Goal: Use online tool/utility

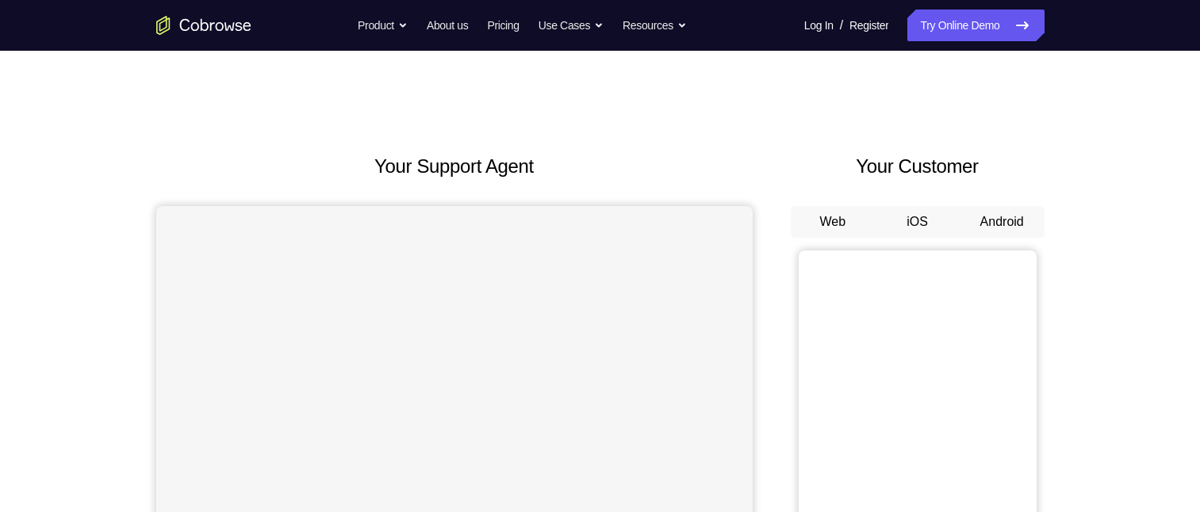
scroll to position [79, 0]
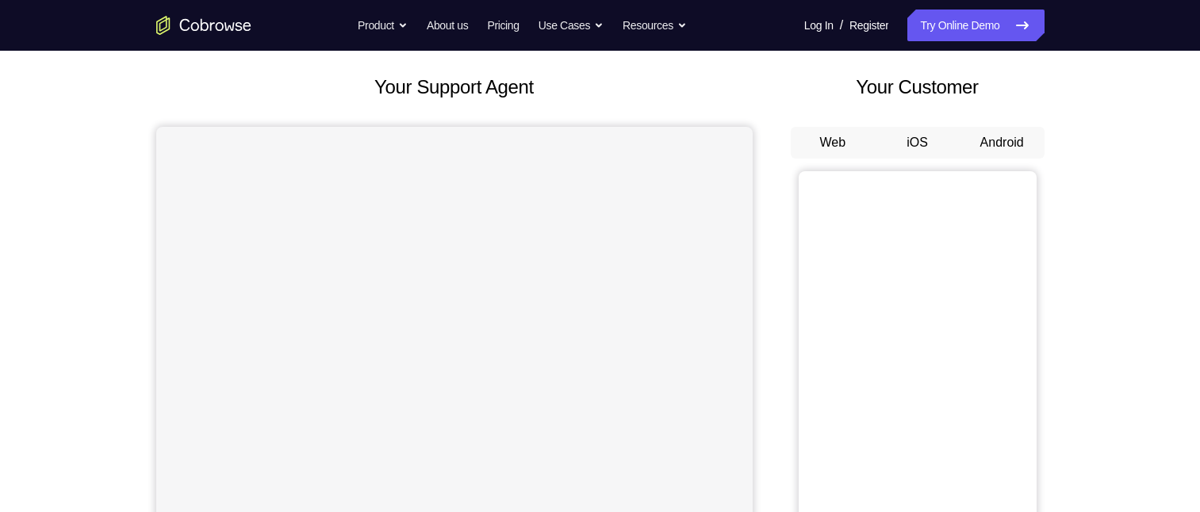
drag, startPoint x: 992, startPoint y: 138, endPoint x: 1003, endPoint y: 174, distance: 37.4
click at [993, 138] on button "Android" at bounding box center [1002, 143] width 85 height 32
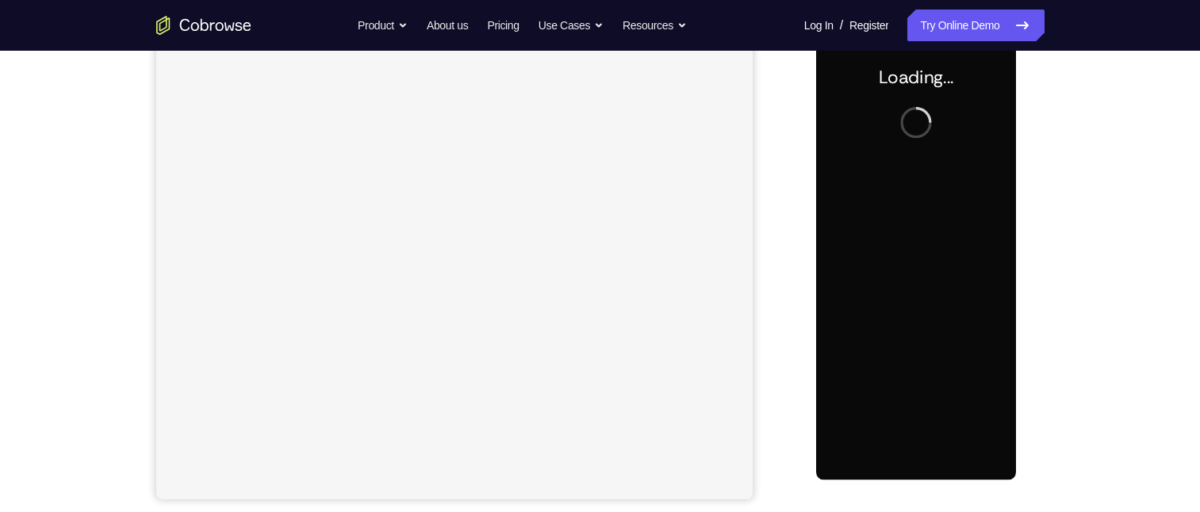
scroll to position [0, 0]
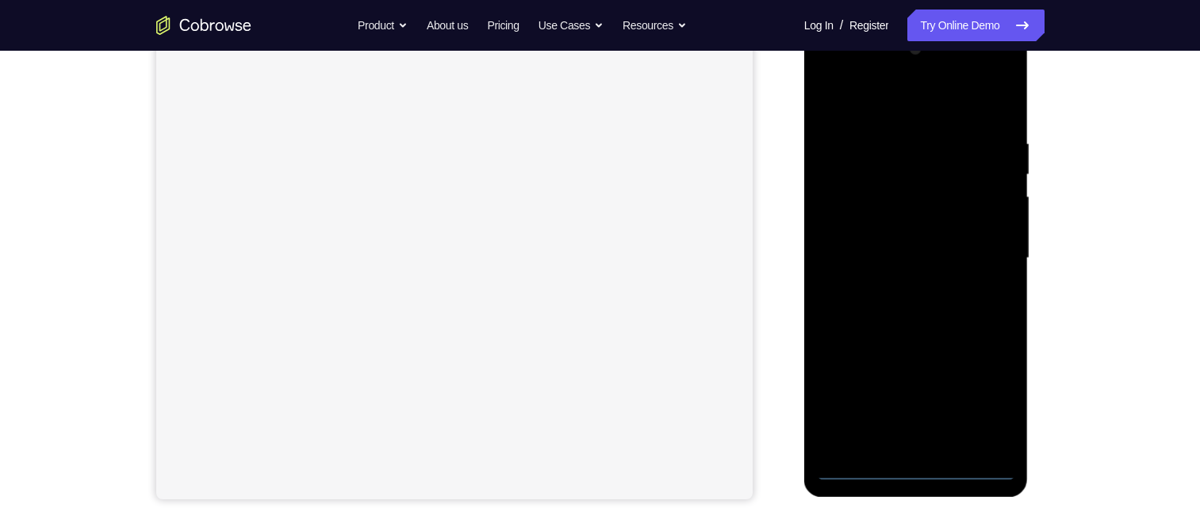
click at [915, 467] on div at bounding box center [916, 258] width 200 height 444
drag, startPoint x: 988, startPoint y: 392, endPoint x: 987, endPoint y: 384, distance: 8.1
click at [988, 389] on div at bounding box center [916, 258] width 200 height 444
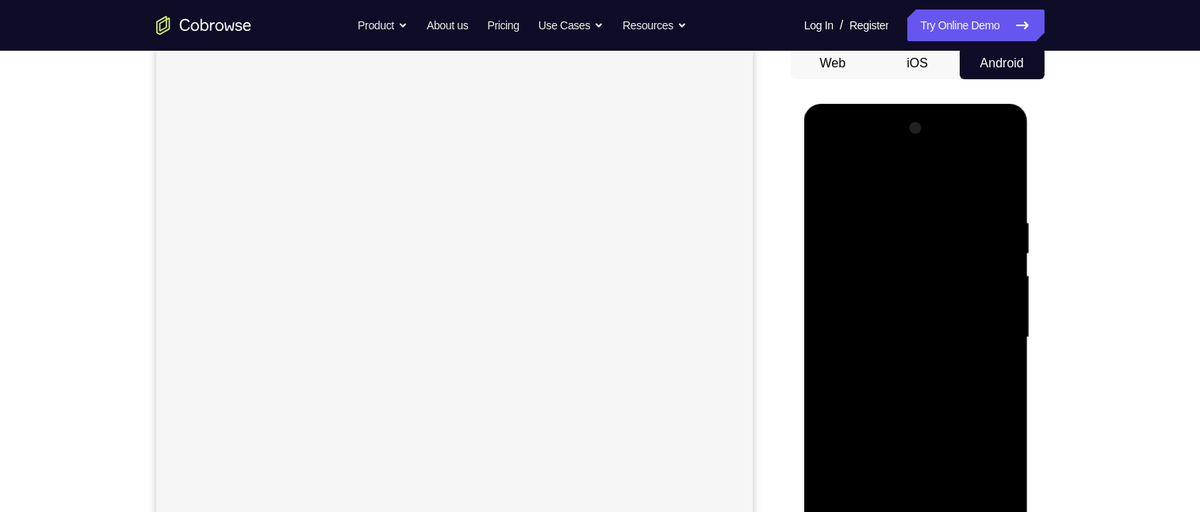
click at [989, 481] on div at bounding box center [916, 338] width 200 height 444
click at [892, 190] on div at bounding box center [916, 338] width 200 height 444
click at [986, 332] on div at bounding box center [916, 338] width 200 height 444
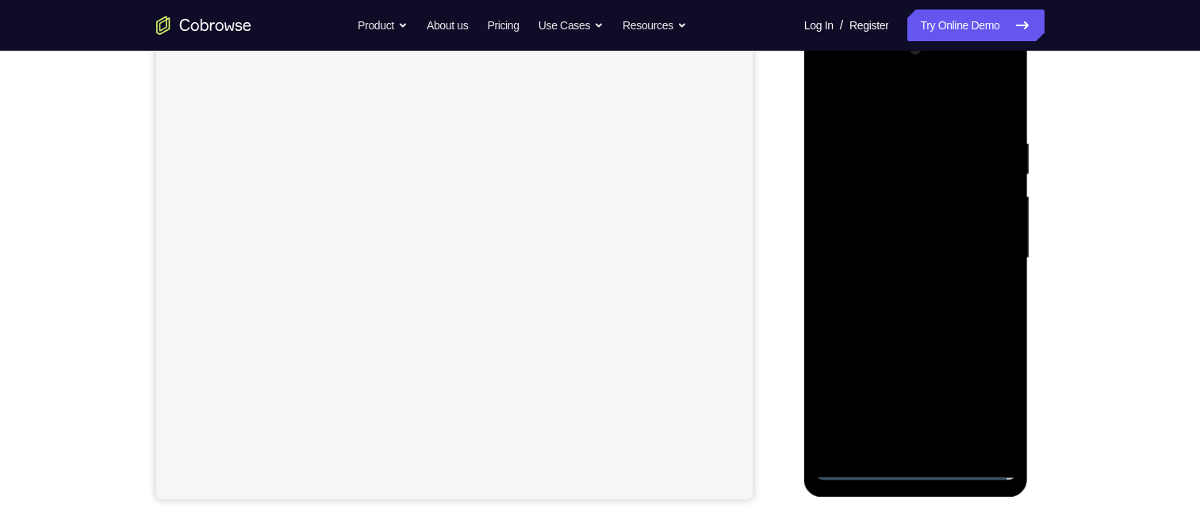
click at [905, 443] on div at bounding box center [916, 258] width 200 height 444
click at [919, 245] on div at bounding box center [916, 258] width 200 height 444
click at [899, 228] on div at bounding box center [916, 258] width 200 height 444
click at [903, 257] on div at bounding box center [916, 258] width 200 height 444
click at [982, 307] on div at bounding box center [916, 258] width 200 height 444
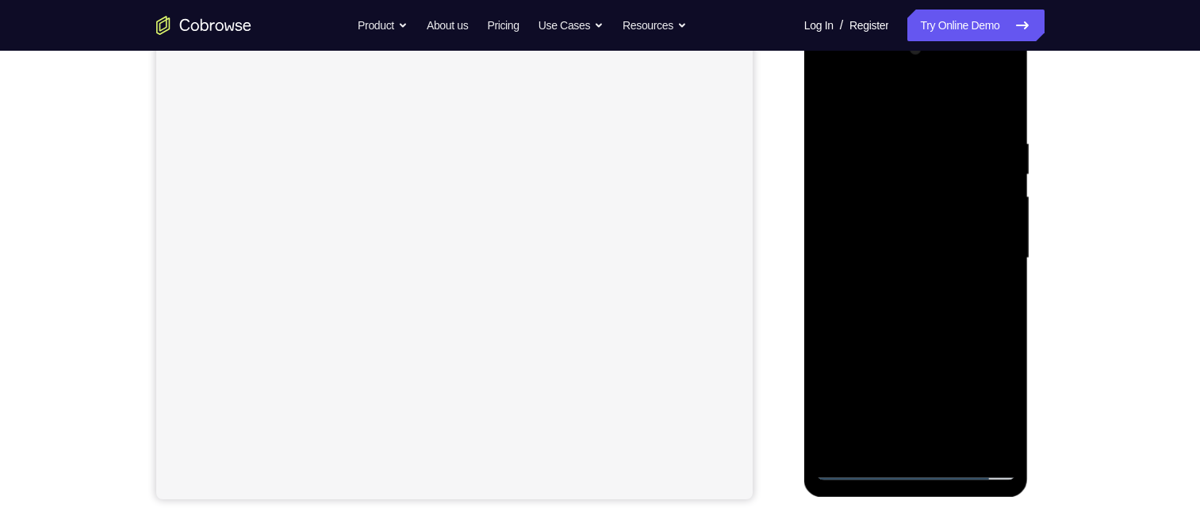
click at [904, 317] on div at bounding box center [916, 258] width 200 height 444
click at [1006, 294] on div at bounding box center [916, 258] width 200 height 444
click at [893, 140] on div at bounding box center [916, 258] width 200 height 444
click at [999, 104] on div at bounding box center [916, 258] width 200 height 444
click at [945, 130] on div at bounding box center [916, 258] width 200 height 444
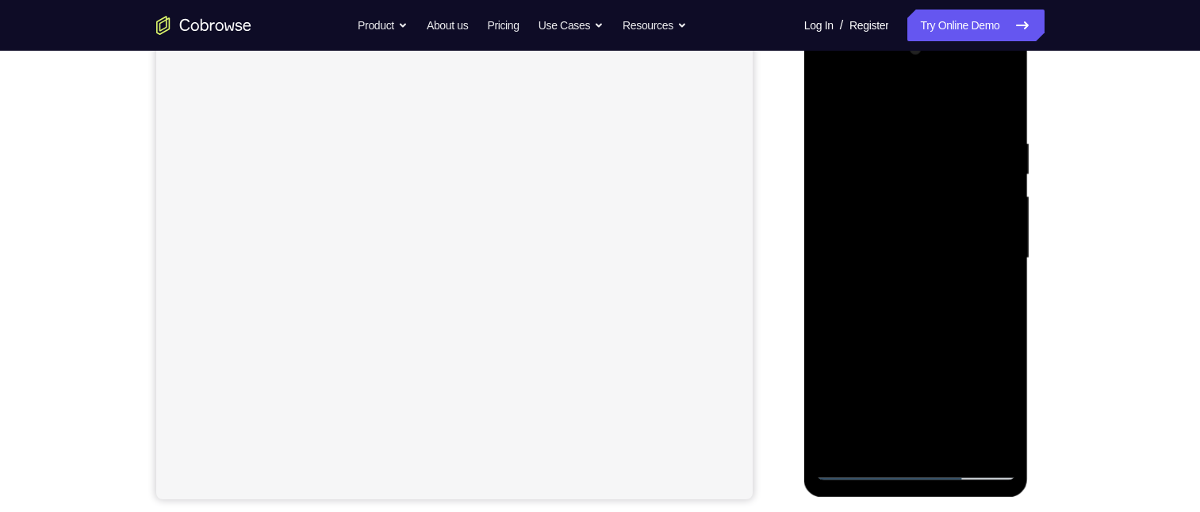
click at [999, 104] on div at bounding box center [916, 258] width 200 height 444
click at [952, 443] on div at bounding box center [916, 258] width 200 height 444
click at [903, 340] on div at bounding box center [916, 258] width 200 height 444
drag, startPoint x: 1851, startPoint y: 273, endPoint x: 1026, endPoint y: 267, distance: 824.9
click at [933, 215] on div at bounding box center [916, 258] width 200 height 444
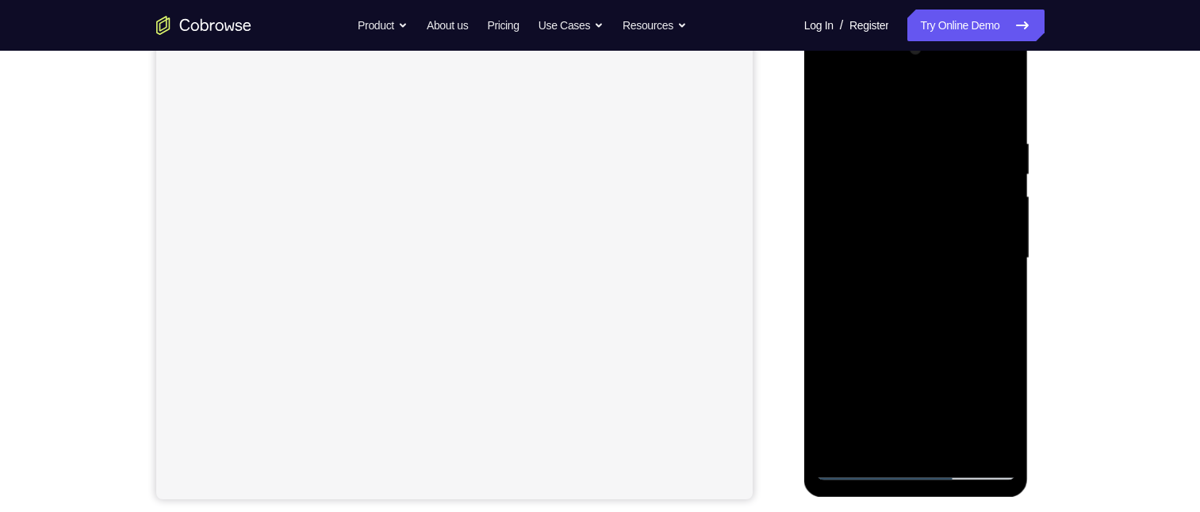
click at [945, 406] on div at bounding box center [916, 258] width 200 height 444
click at [989, 397] on div at bounding box center [916, 258] width 200 height 444
click at [1007, 413] on div at bounding box center [916, 258] width 200 height 444
click at [1000, 412] on div at bounding box center [916, 258] width 200 height 444
click at [945, 297] on div at bounding box center [916, 258] width 200 height 444
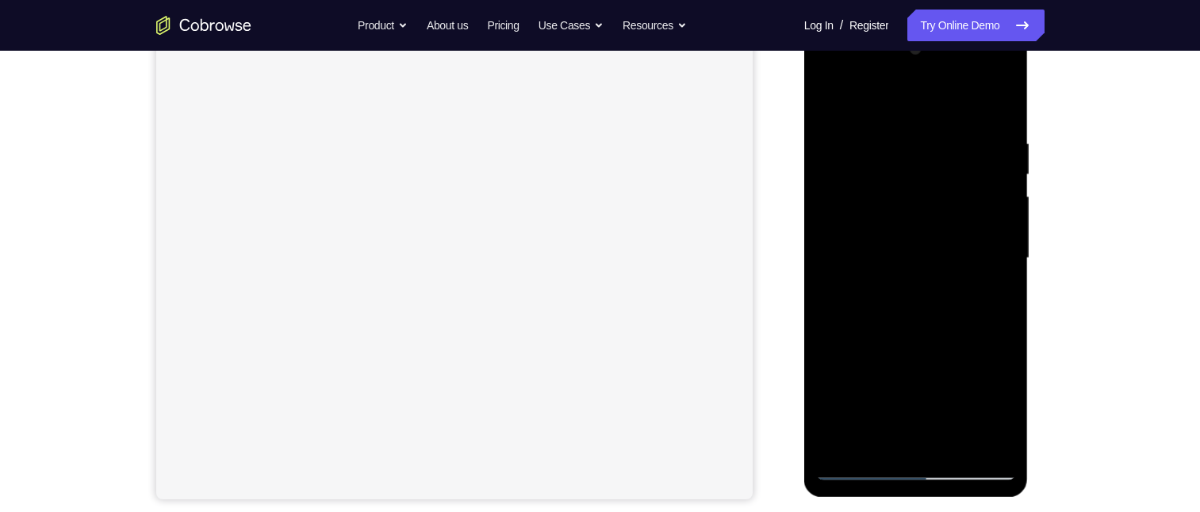
click at [995, 298] on div at bounding box center [916, 258] width 200 height 444
drag, startPoint x: 978, startPoint y: 280, endPoint x: 990, endPoint y: 286, distance: 13.1
click at [981, 280] on div at bounding box center [916, 258] width 200 height 444
click at [991, 294] on div at bounding box center [916, 258] width 200 height 444
click at [834, 98] on div at bounding box center [916, 258] width 200 height 444
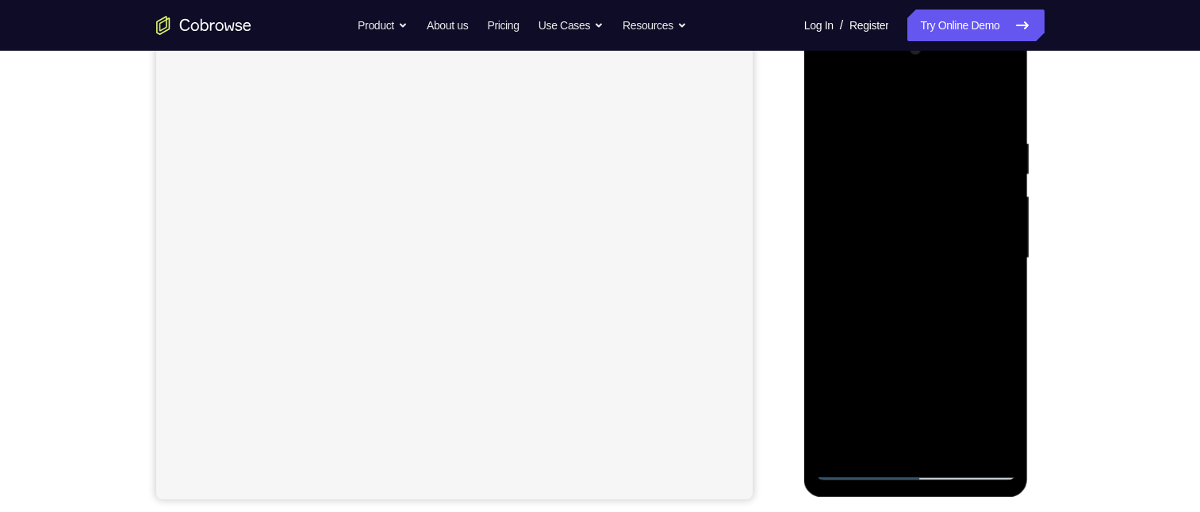
click at [831, 98] on div at bounding box center [916, 258] width 200 height 444
click at [830, 99] on div at bounding box center [916, 258] width 200 height 444
drag, startPoint x: 952, startPoint y: 303, endPoint x: 879, endPoint y: 69, distance: 245.1
click at [904, 25] on html "Online web based iOS Simulators and Android Emulators. Run iPhone, iPad, Mobile…" at bounding box center [917, 263] width 226 height 476
drag, startPoint x: 928, startPoint y: 335, endPoint x: 907, endPoint y: 103, distance: 232.5
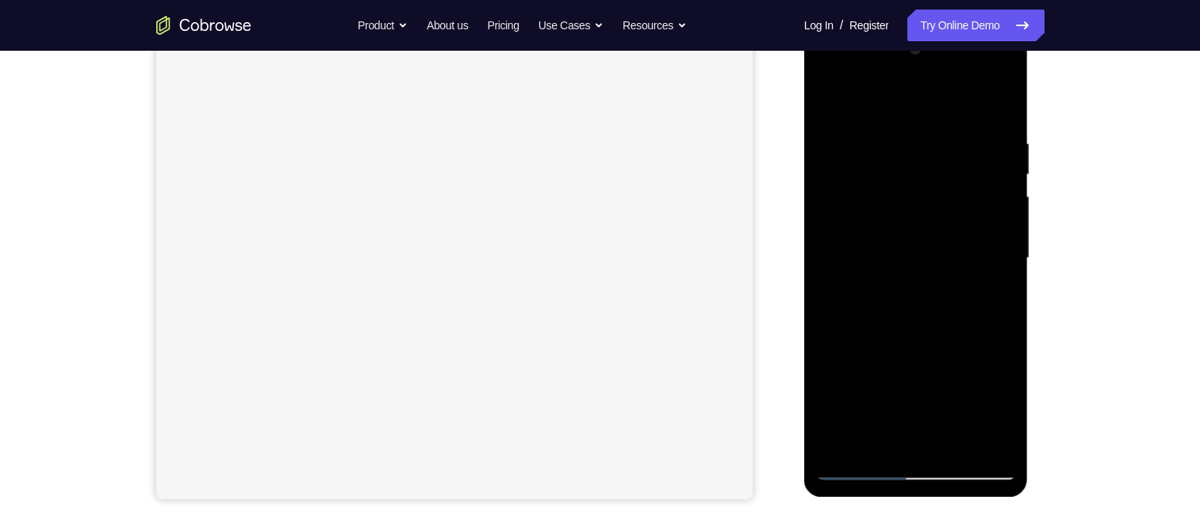
click at [907, 101] on div at bounding box center [916, 258] width 200 height 444
